Goal: Task Accomplishment & Management: Complete application form

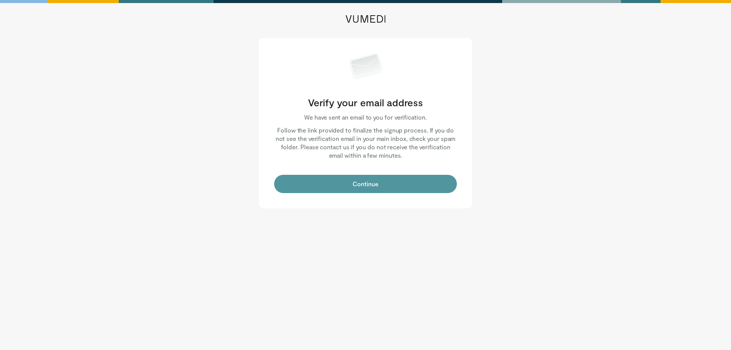
click at [360, 184] on button "Continue" at bounding box center [365, 184] width 183 height 18
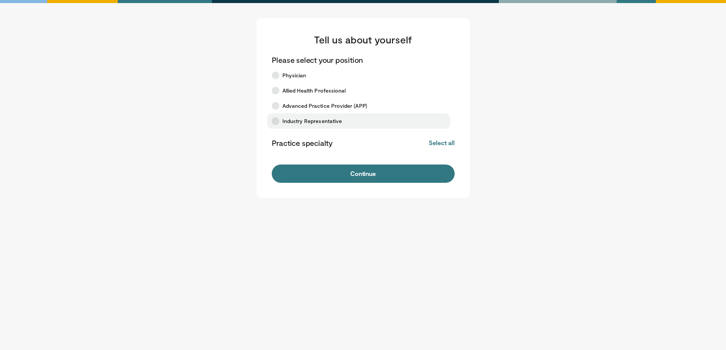
click at [275, 120] on icon at bounding box center [276, 121] width 8 height 8
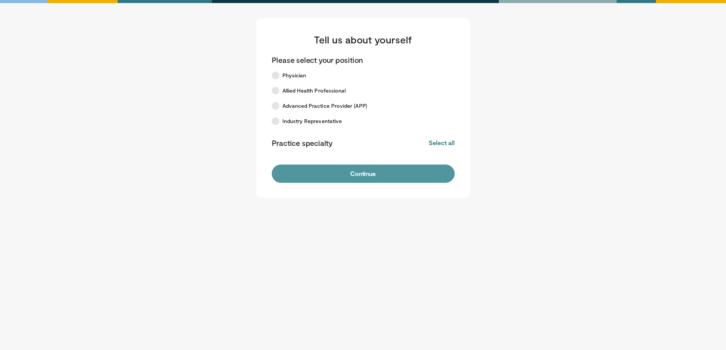
click at [357, 175] on button "Continue" at bounding box center [363, 174] width 183 height 18
click at [360, 172] on button "Continue" at bounding box center [363, 174] width 183 height 18
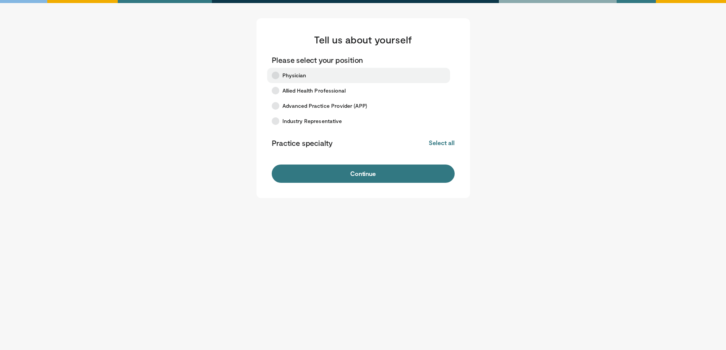
click at [277, 75] on icon at bounding box center [276, 76] width 8 height 8
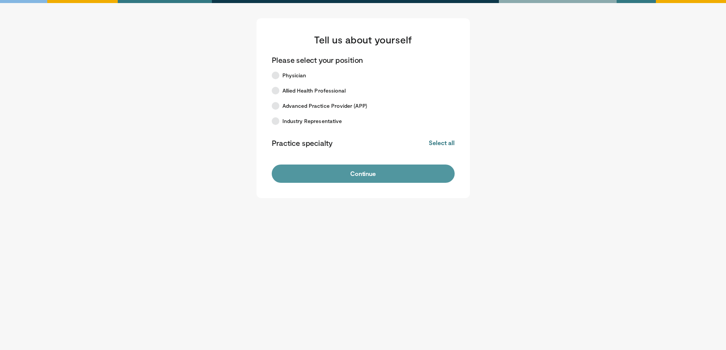
click at [359, 173] on button "Continue" at bounding box center [363, 174] width 183 height 18
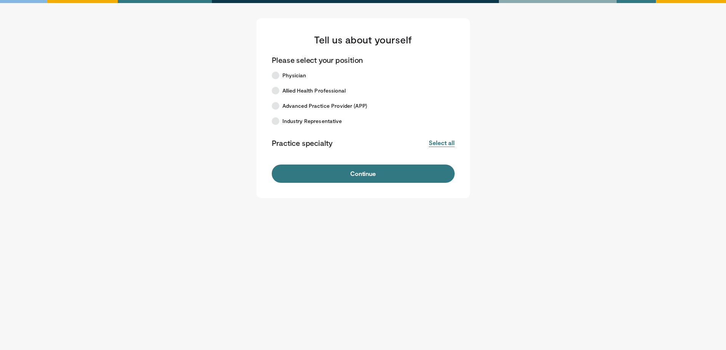
click at [438, 144] on button "Select all" at bounding box center [441, 143] width 26 height 8
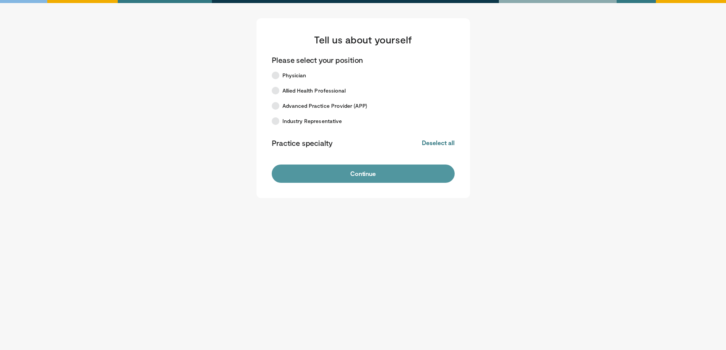
click at [367, 172] on button "Continue" at bounding box center [363, 174] width 183 height 18
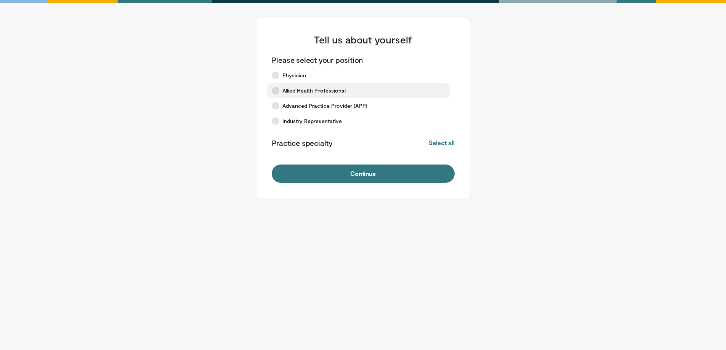
click at [275, 91] on icon at bounding box center [276, 91] width 8 height 8
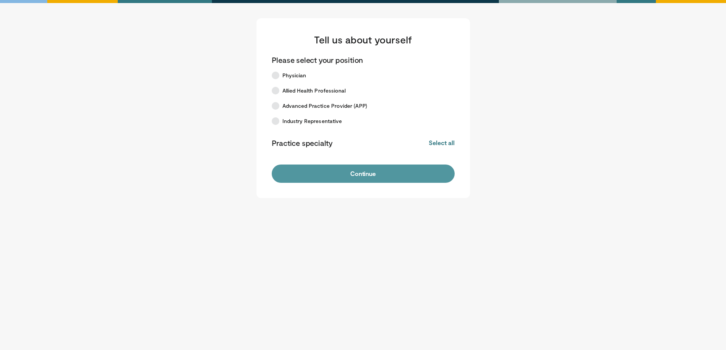
click at [357, 174] on button "Continue" at bounding box center [363, 174] width 183 height 18
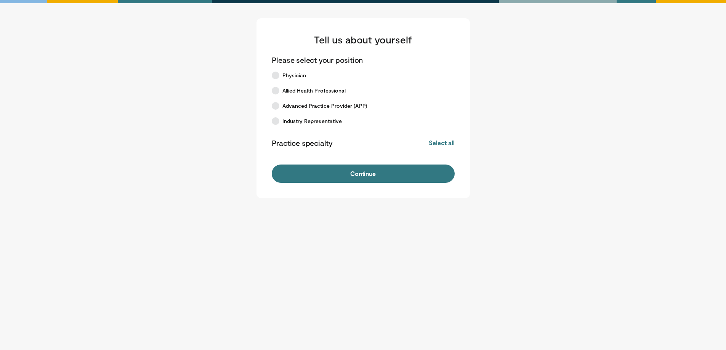
click at [357, 174] on button "Continue" at bounding box center [363, 174] width 183 height 18
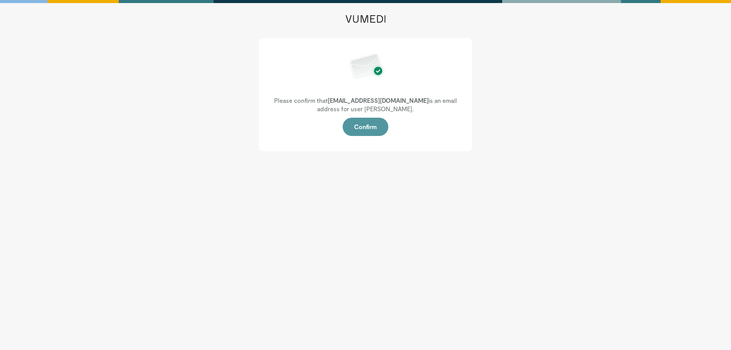
click at [365, 129] on button "Confirm" at bounding box center [366, 127] width 46 height 18
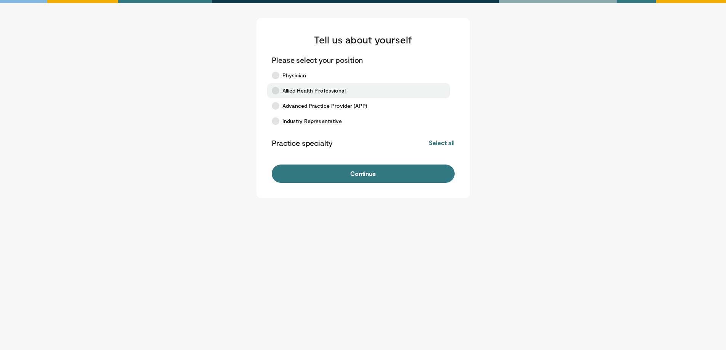
click at [275, 91] on icon at bounding box center [276, 91] width 8 height 8
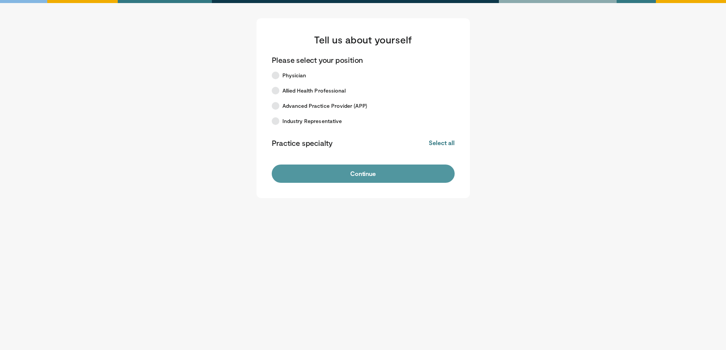
click at [358, 174] on button "Continue" at bounding box center [363, 174] width 183 height 18
click at [363, 172] on button "Continue" at bounding box center [363, 174] width 183 height 18
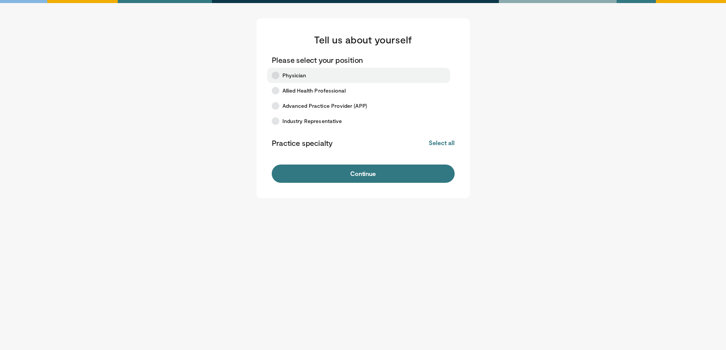
click at [277, 76] on icon at bounding box center [276, 76] width 8 height 8
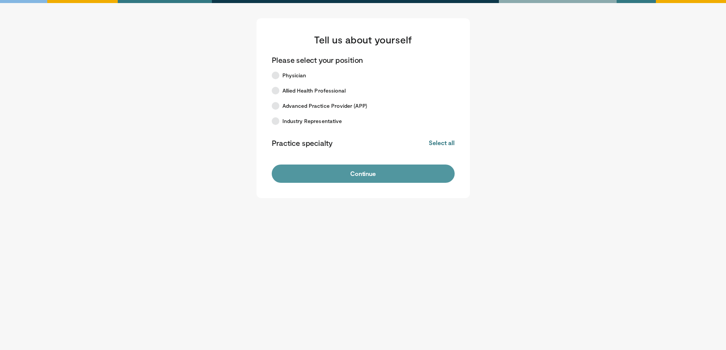
click at [363, 171] on button "Continue" at bounding box center [363, 174] width 183 height 18
click at [362, 171] on button "Continue" at bounding box center [363, 174] width 183 height 18
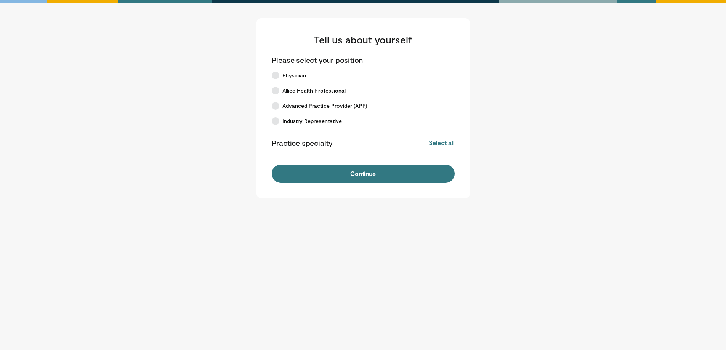
click at [436, 144] on button "Select all" at bounding box center [441, 143] width 26 height 8
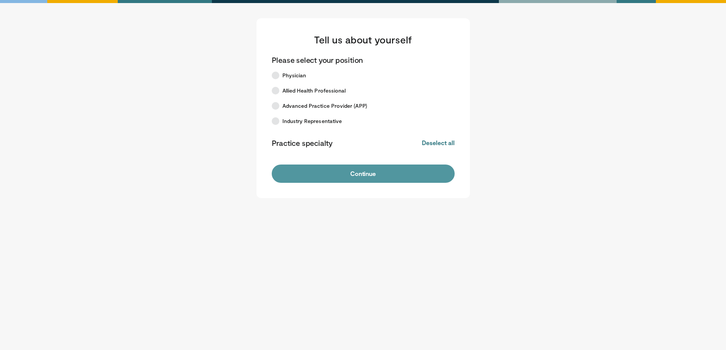
click at [352, 174] on button "Continue" at bounding box center [363, 174] width 183 height 18
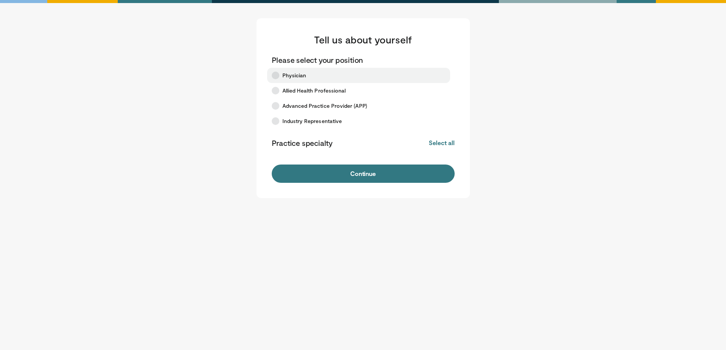
click at [273, 75] on icon at bounding box center [276, 76] width 8 height 8
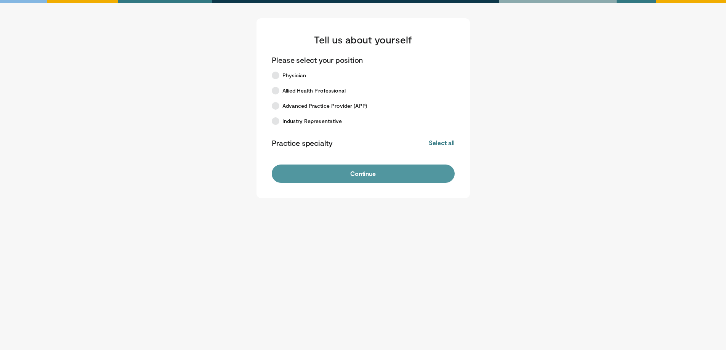
click at [358, 174] on button "Continue" at bounding box center [363, 174] width 183 height 18
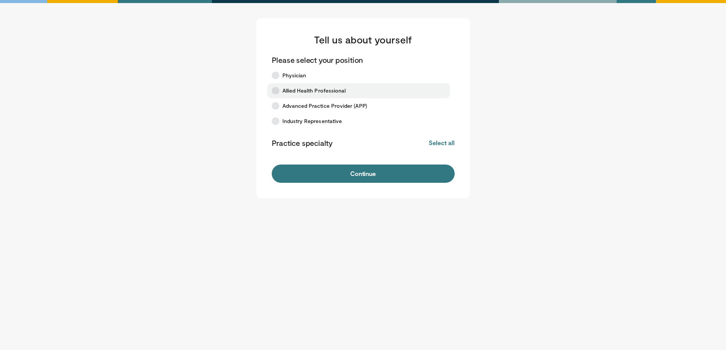
click at [276, 91] on icon at bounding box center [276, 91] width 8 height 8
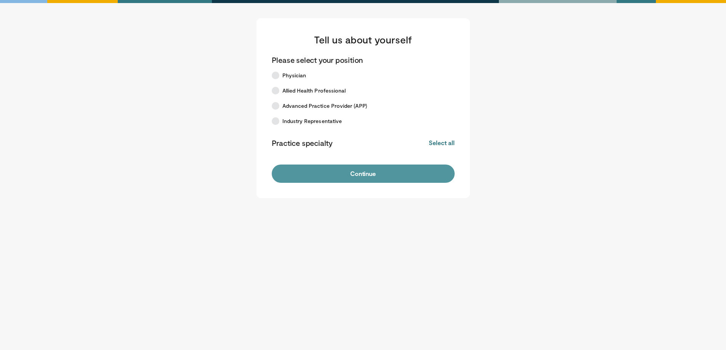
click at [357, 175] on button "Continue" at bounding box center [363, 174] width 183 height 18
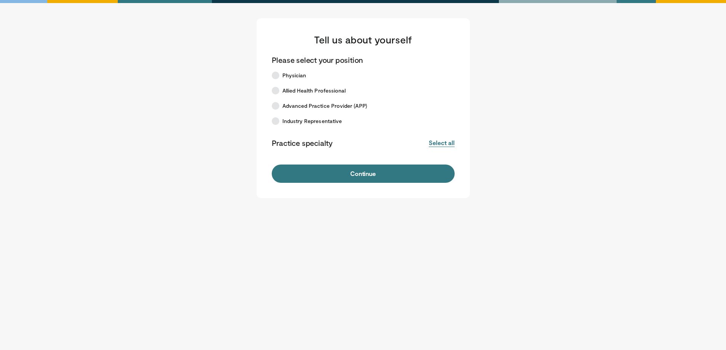
click at [436, 145] on button "Select all" at bounding box center [441, 143] width 26 height 8
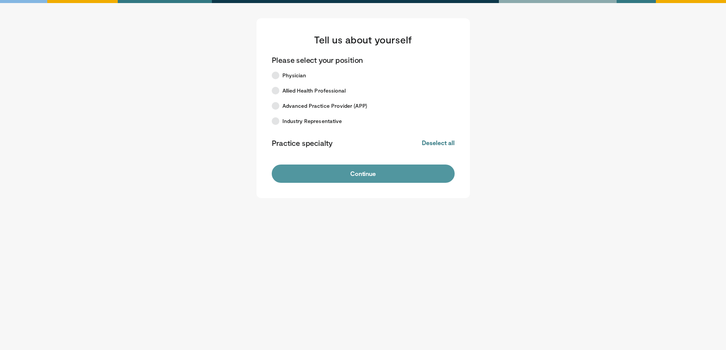
click at [361, 173] on button "Continue" at bounding box center [363, 174] width 183 height 18
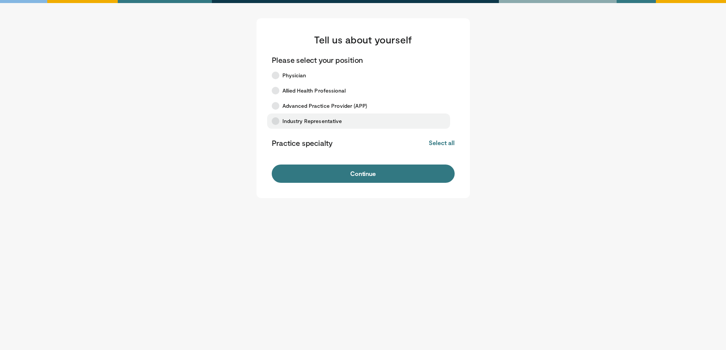
click at [276, 120] on icon at bounding box center [276, 121] width 8 height 8
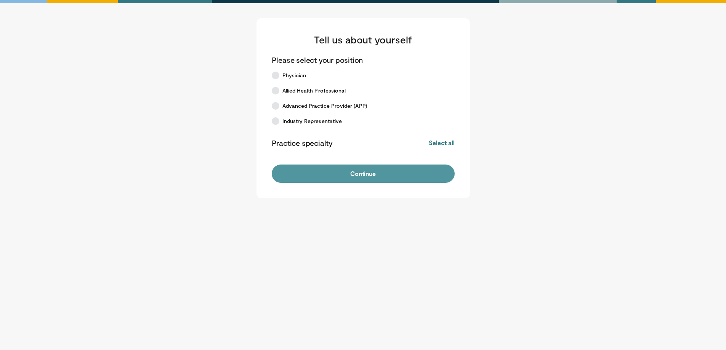
click at [373, 172] on button "Continue" at bounding box center [363, 174] width 183 height 18
